Goal: Task Accomplishment & Management: Complete application form

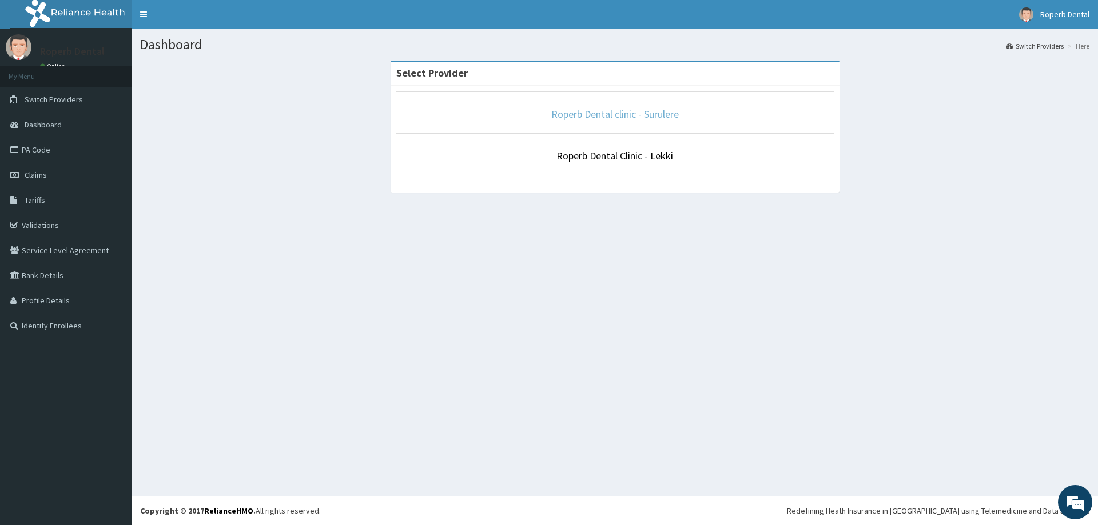
click at [587, 113] on link "Roperb Dental clinic - Surulere" at bounding box center [615, 113] width 128 height 13
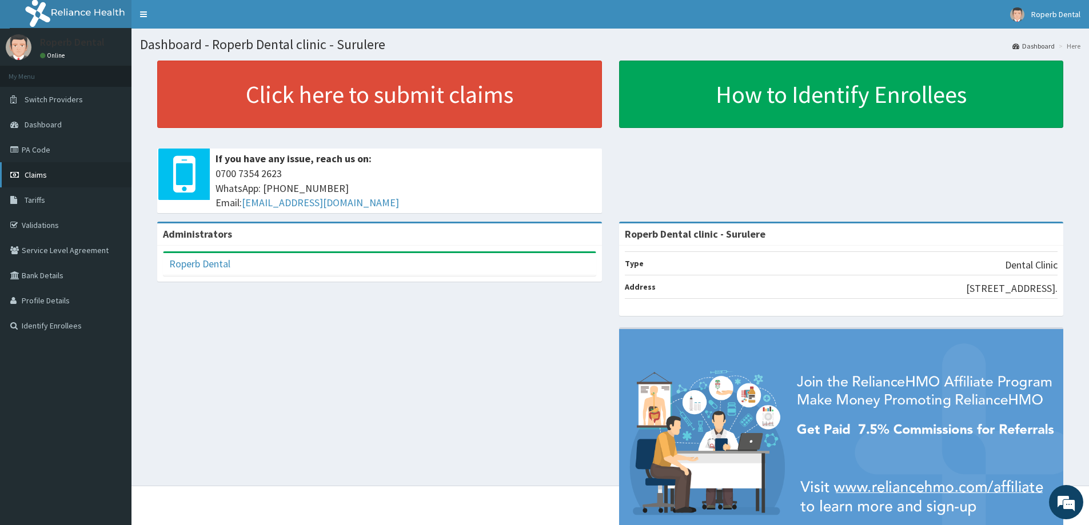
click at [46, 178] on span "Claims" at bounding box center [36, 175] width 22 height 10
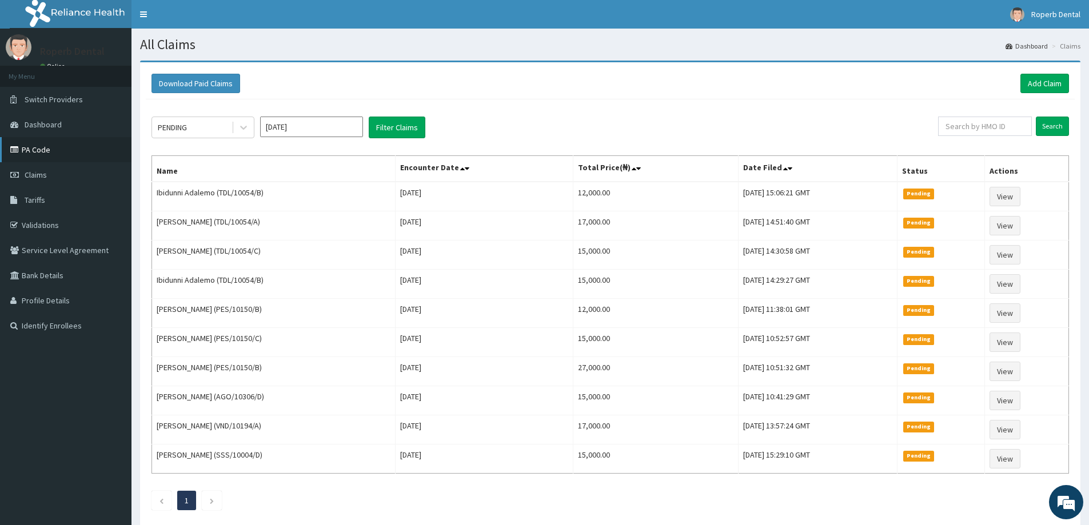
click at [42, 141] on link "PA Code" at bounding box center [66, 149] width 132 height 25
click at [1042, 86] on link "Add Claim" at bounding box center [1045, 83] width 49 height 19
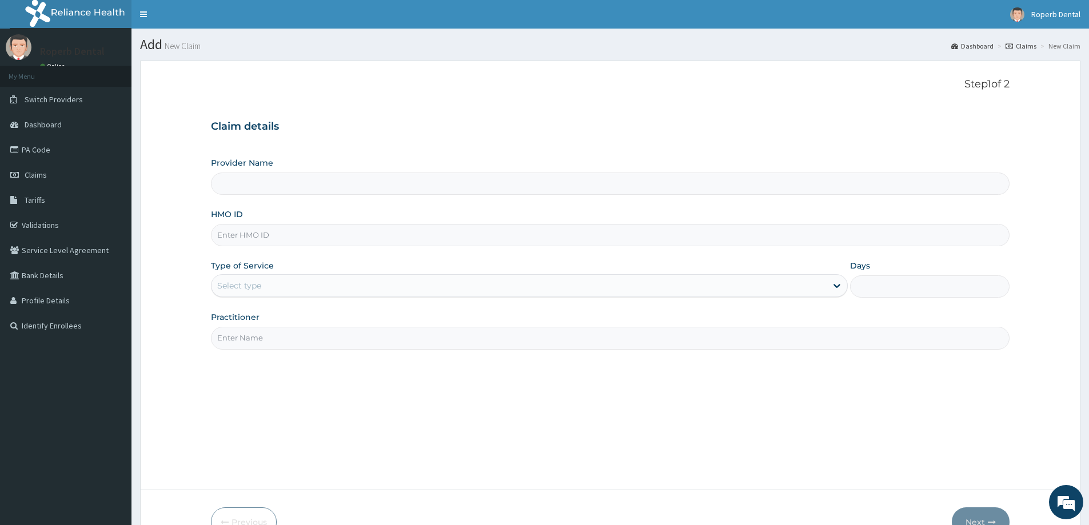
type input "Roperb Dental clinic - Surulere"
click at [245, 235] on input "HMO ID" at bounding box center [610, 235] width 799 height 22
paste input "TDL/10054/C"
type input "TDL/10054/C"
click at [261, 284] on div "Select type" at bounding box center [239, 285] width 44 height 11
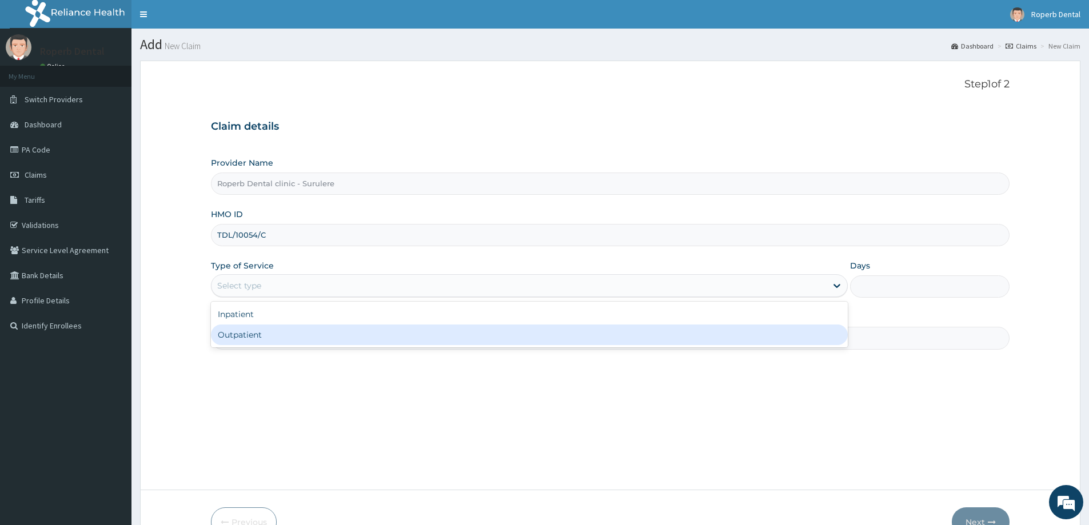
click at [257, 333] on div "Outpatient" at bounding box center [529, 335] width 637 height 21
type input "1"
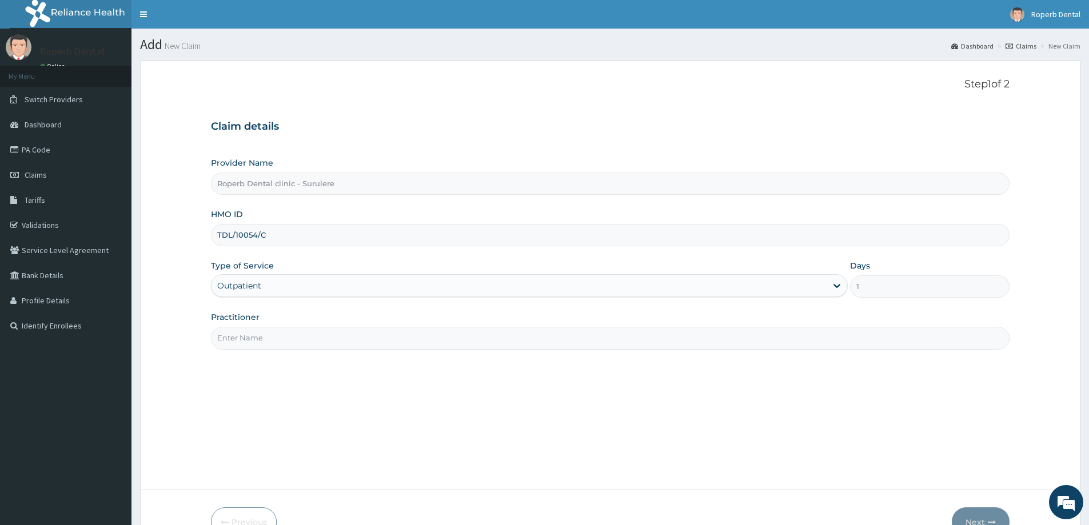
click at [258, 332] on input "Practitioner" at bounding box center [610, 338] width 799 height 22
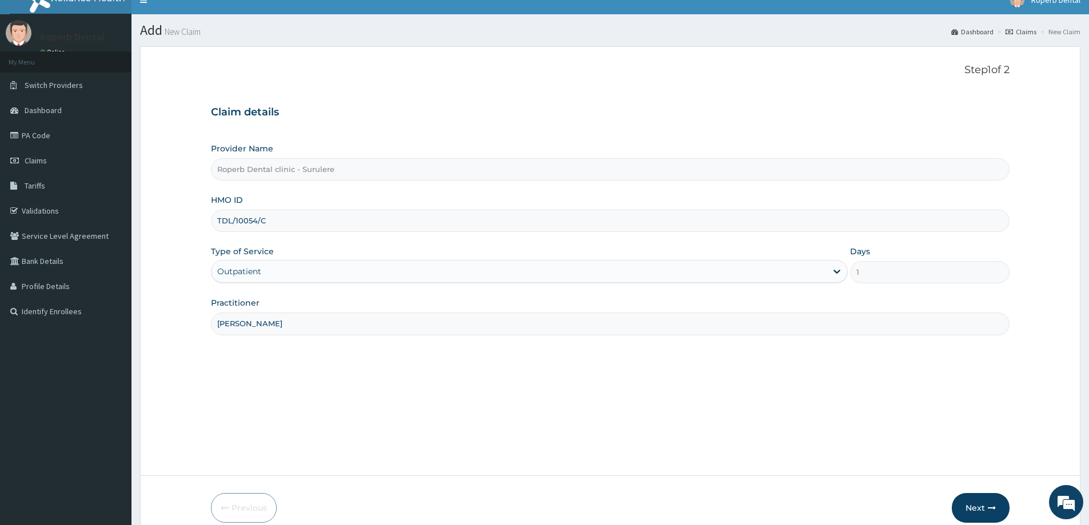
scroll to position [57, 0]
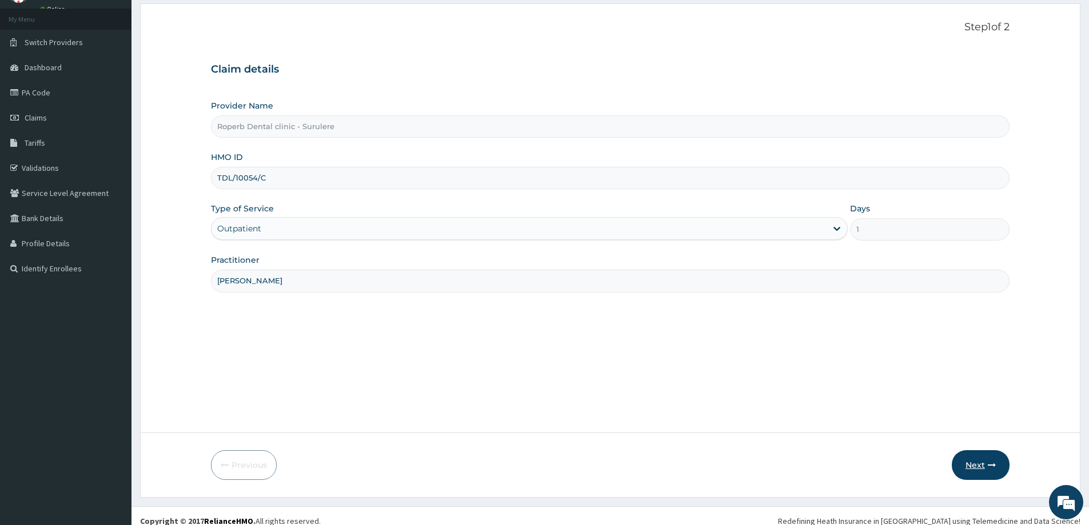
type input "Dr Wuraola"
click at [970, 456] on button "Next" at bounding box center [981, 466] width 58 height 30
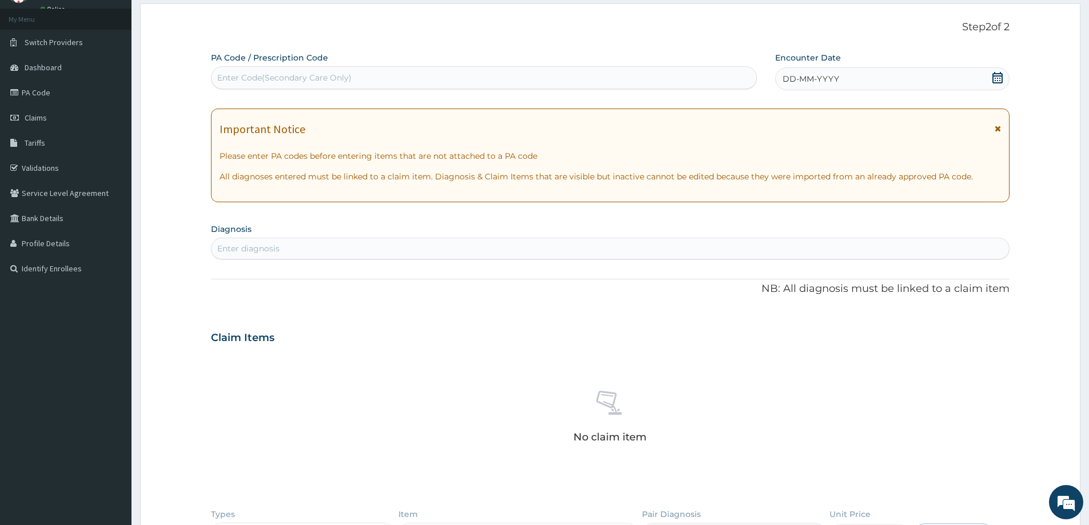
click at [316, 81] on div "Enter Code(Secondary Care Only)" at bounding box center [284, 77] width 134 height 11
paste input "PA/6ED34B"
type input "PA/6ED34B"
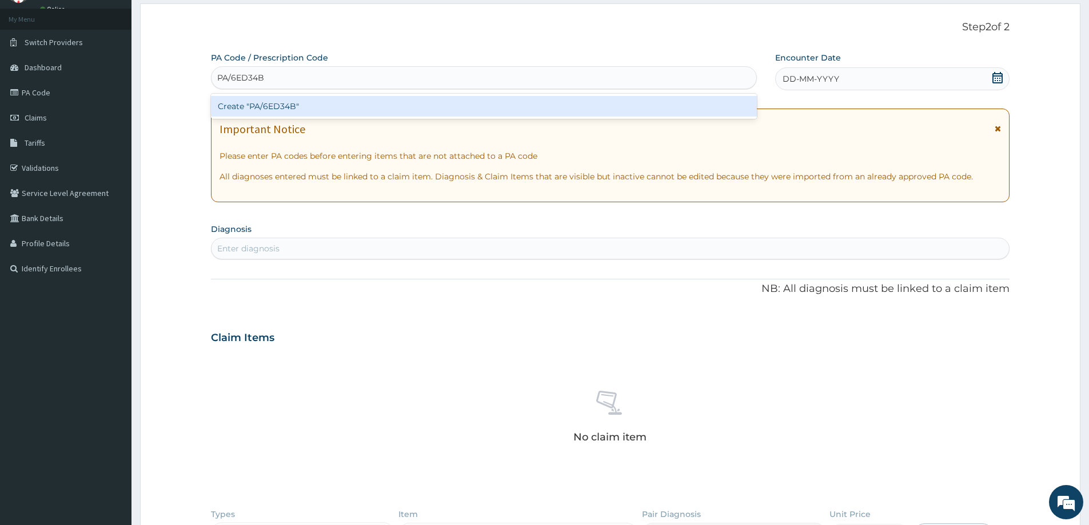
click at [309, 109] on div "Create "PA/6ED34B"" at bounding box center [484, 106] width 546 height 21
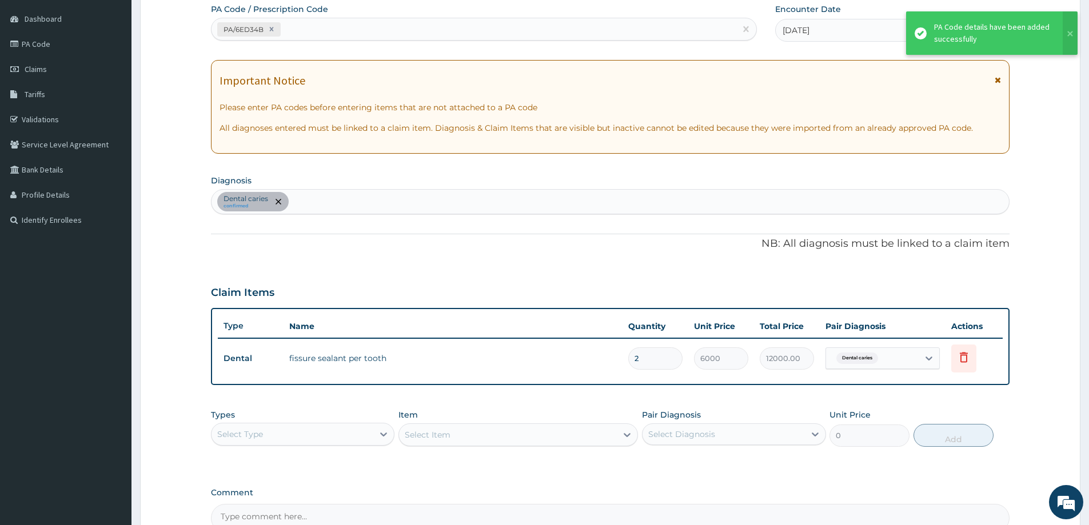
scroll to position [229, 0]
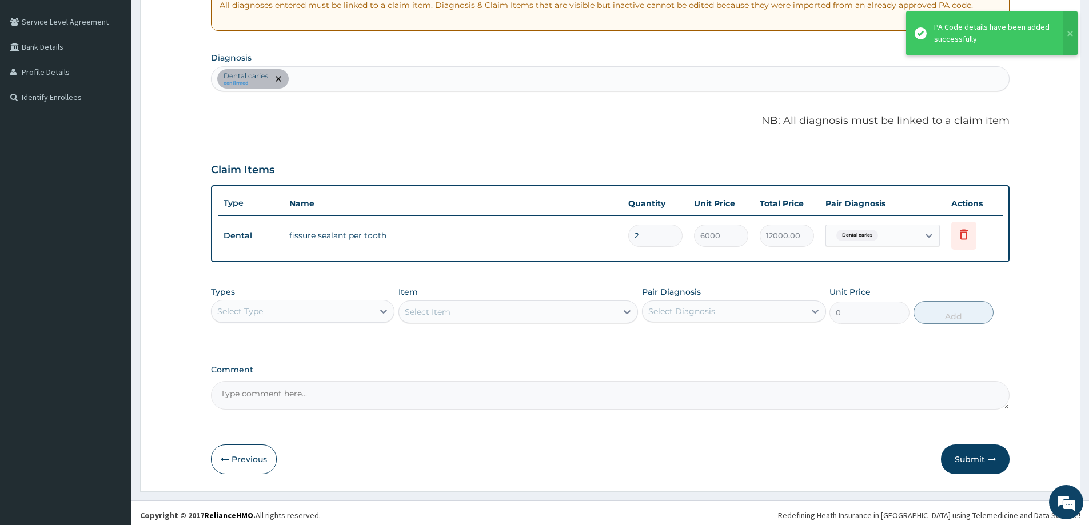
click at [987, 456] on button "Submit" at bounding box center [975, 460] width 69 height 30
